Goal: Task Accomplishment & Management: Complete application form

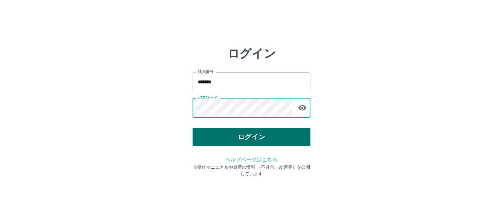
click at [235, 135] on button "ログイン" at bounding box center [252, 136] width 118 height 18
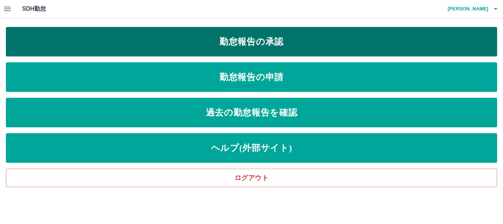
click at [258, 43] on link "勤怠報告の承認" at bounding box center [251, 41] width 491 height 29
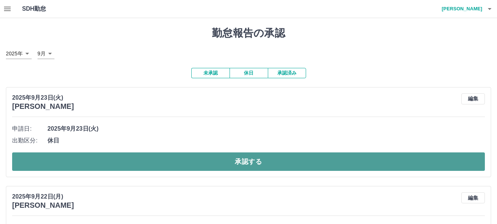
click at [158, 160] on button "承認する" at bounding box center [248, 161] width 473 height 18
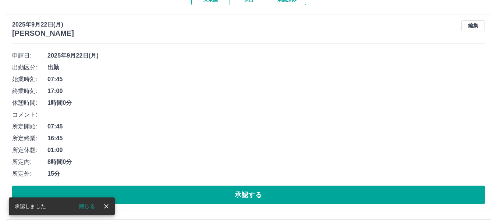
scroll to position [85, 0]
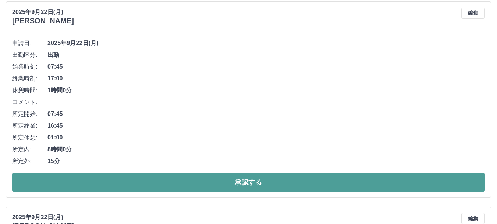
click at [171, 182] on button "承認する" at bounding box center [248, 182] width 473 height 18
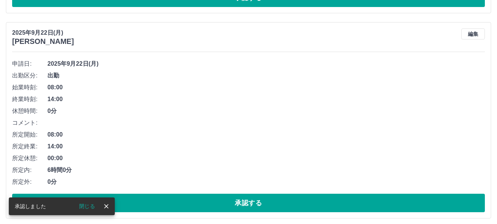
scroll to position [65, 0]
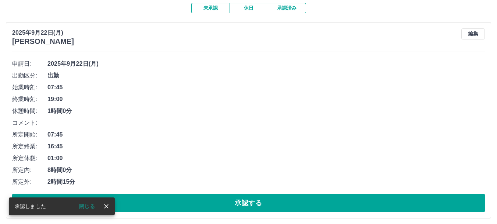
click at [180, 202] on button "承認する" at bounding box center [248, 202] width 473 height 18
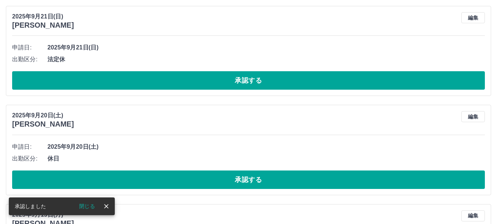
scroll to position [81, 0]
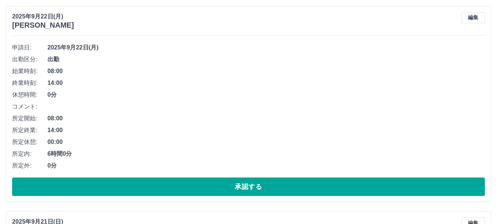
click at [193, 184] on button "承認する" at bounding box center [248, 186] width 473 height 18
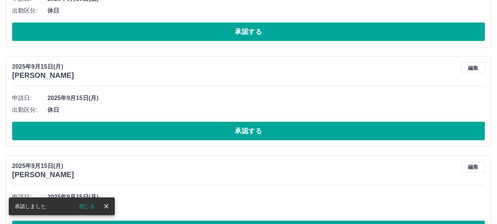
scroll to position [24, 0]
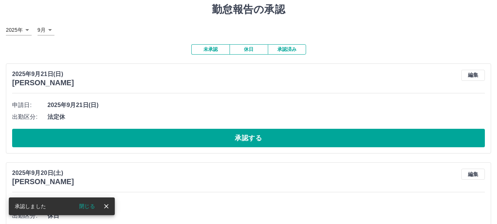
click at [183, 139] on button "承認する" at bounding box center [248, 138] width 473 height 18
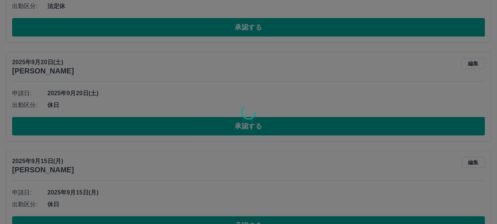
scroll to position [35, 0]
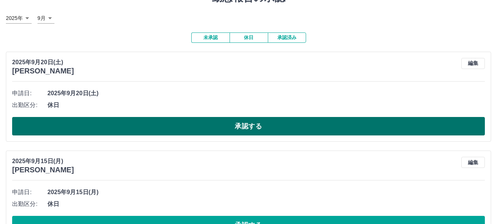
click at [194, 126] on button "承認する" at bounding box center [248, 126] width 473 height 18
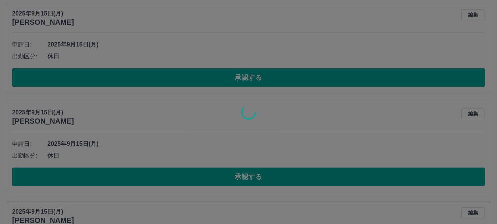
scroll to position [84, 0]
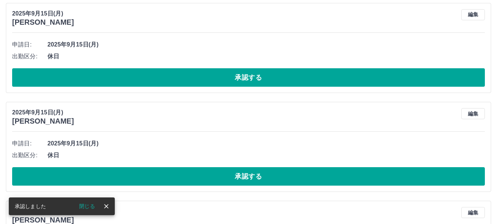
click at [197, 78] on button "承認する" at bounding box center [248, 77] width 473 height 18
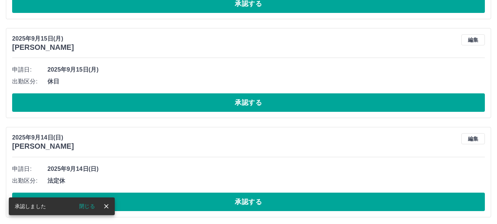
scroll to position [59, 0]
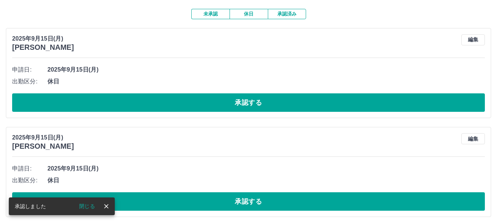
click at [211, 103] on button "承認する" at bounding box center [248, 102] width 473 height 18
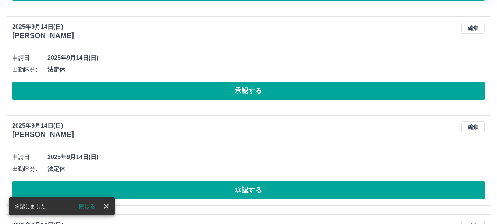
scroll to position [71, 0]
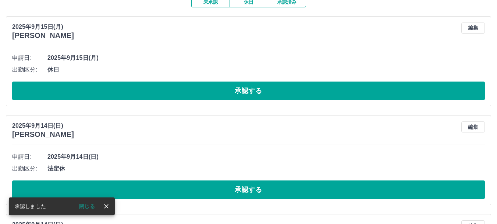
click at [214, 92] on button "承認する" at bounding box center [248, 90] width 473 height 18
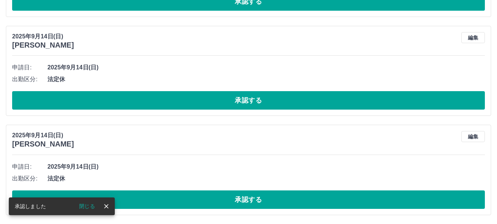
scroll to position [82, 0]
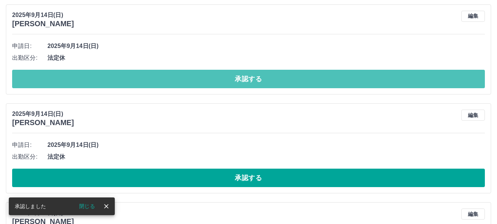
click at [214, 83] on button "承認する" at bounding box center [248, 79] width 473 height 18
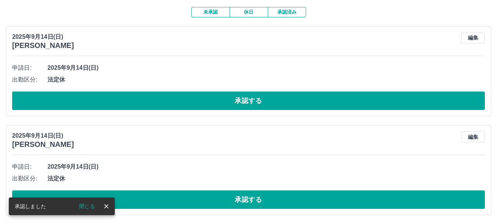
scroll to position [57, 0]
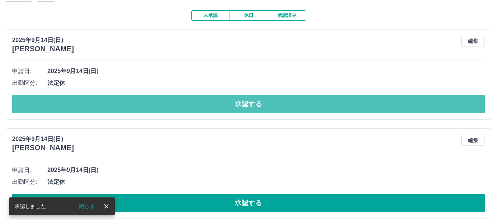
click at [221, 103] on button "承認する" at bounding box center [248, 104] width 473 height 18
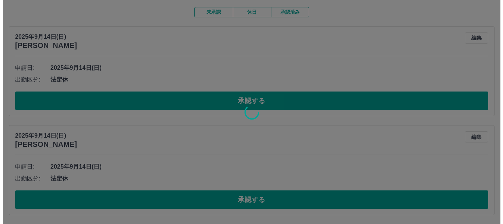
scroll to position [0, 0]
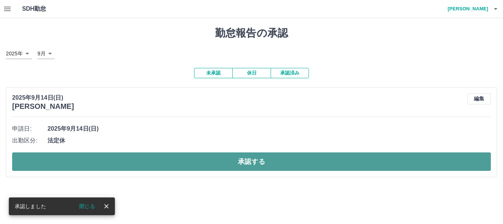
click at [238, 163] on button "承認する" at bounding box center [251, 161] width 479 height 18
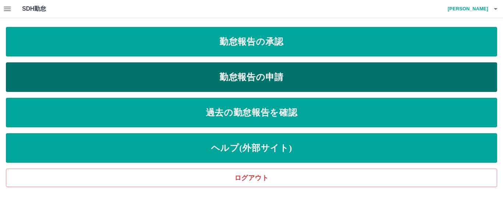
click at [239, 74] on link "勤怠報告の申請" at bounding box center [251, 76] width 491 height 29
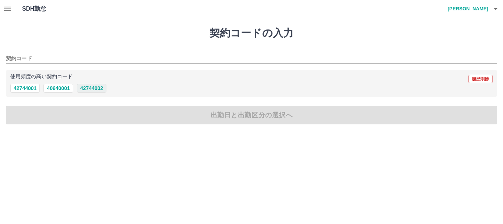
click at [101, 87] on button "42744002" at bounding box center [91, 88] width 29 height 9
type input "********"
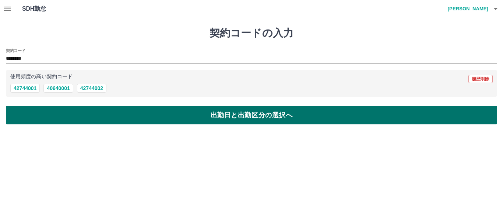
click at [116, 115] on button "出勤日と出勤区分の選択へ" at bounding box center [251, 115] width 491 height 18
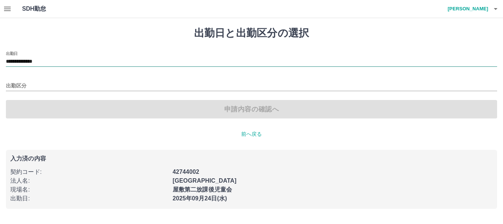
click at [49, 61] on input "**********" at bounding box center [251, 61] width 491 height 9
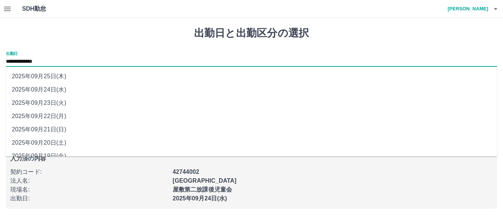
click at [56, 101] on li "2025年09月23日(火)" at bounding box center [251, 102] width 491 height 13
type input "**********"
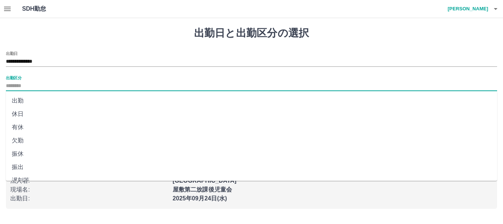
click at [25, 86] on input "出勤区分" at bounding box center [251, 85] width 491 height 9
click at [24, 113] on li "休日" at bounding box center [251, 113] width 491 height 13
type input "**"
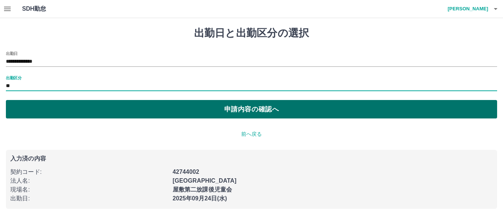
click at [67, 111] on button "申請内容の確認へ" at bounding box center [251, 109] width 491 height 18
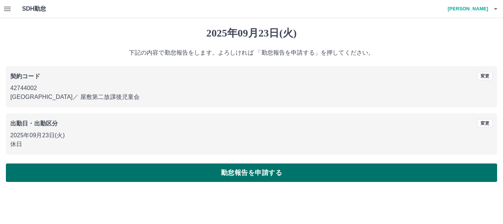
click at [180, 166] on button "勤怠報告を申請する" at bounding box center [251, 172] width 491 height 18
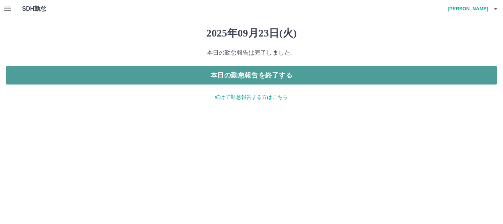
click at [238, 75] on button "本日の勤怠報告を終了する" at bounding box center [251, 75] width 491 height 18
